Goal: Task Accomplishment & Management: Complete application form

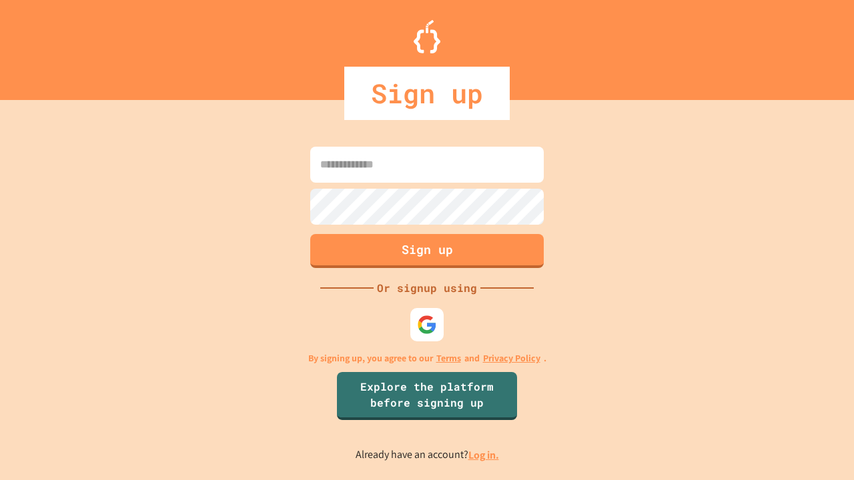
click at [484, 455] on link "Log in." at bounding box center [483, 455] width 31 height 14
